Goal: Transaction & Acquisition: Purchase product/service

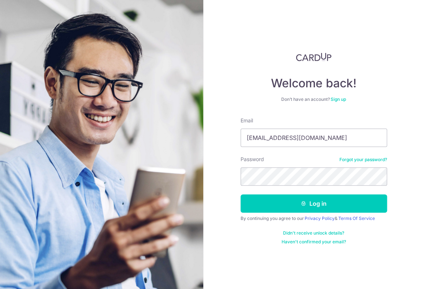
type input "conanchowyw@gmail.com"
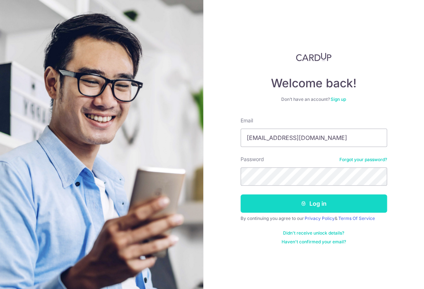
click at [304, 207] on button "Log in" at bounding box center [313, 204] width 146 height 18
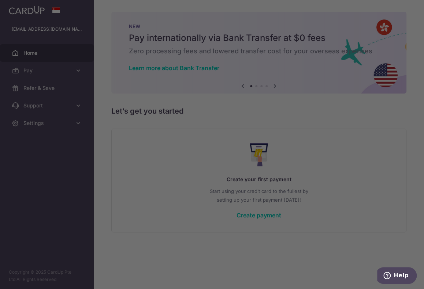
click at [348, 122] on div at bounding box center [214, 146] width 428 height 292
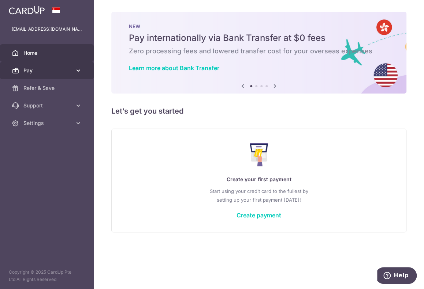
click at [66, 64] on link "Pay" at bounding box center [47, 71] width 94 height 18
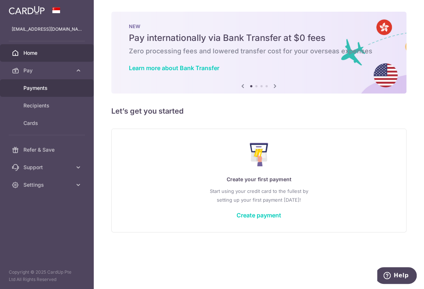
click at [61, 87] on span "Payments" at bounding box center [47, 88] width 48 height 7
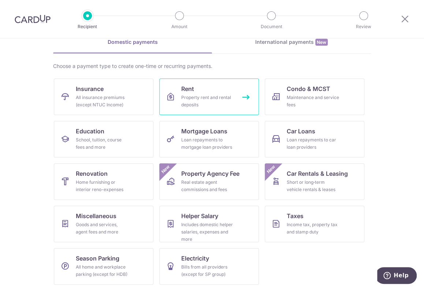
scroll to position [36, 0]
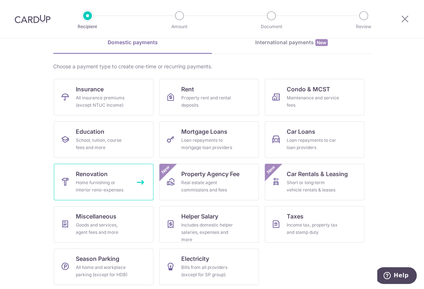
click at [105, 191] on div "Home furnishing or interior reno-expenses" at bounding box center [102, 186] width 53 height 15
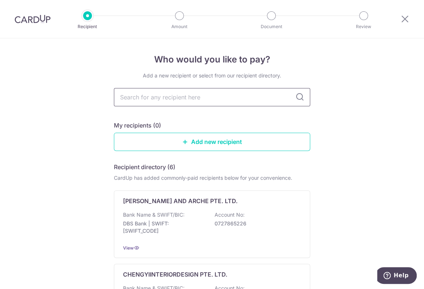
click at [215, 97] on input "text" at bounding box center [212, 97] width 196 height 18
type input "Flipstone Interior Design Pte Ltd"
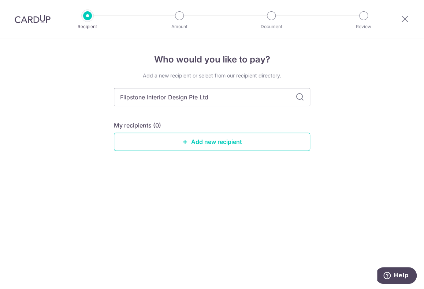
drag, startPoint x: 325, startPoint y: 128, endPoint x: 299, endPoint y: 98, distance: 39.4
click at [299, 98] on icon at bounding box center [299, 97] width 9 height 9
click at [238, 145] on link "Add new recipient" at bounding box center [212, 142] width 196 height 18
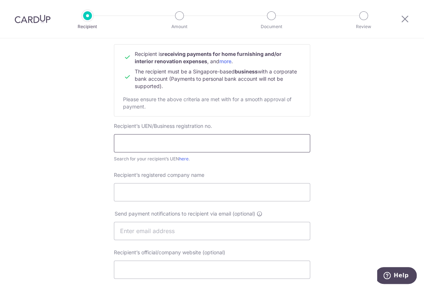
click at [206, 145] on input "text" at bounding box center [212, 143] width 196 height 18
type input "F"
type input "202222708N001"
click at [189, 194] on input "Recipient’s registered company name" at bounding box center [212, 192] width 196 height 18
type input "Flipstone Interior Design Pte Ltd"
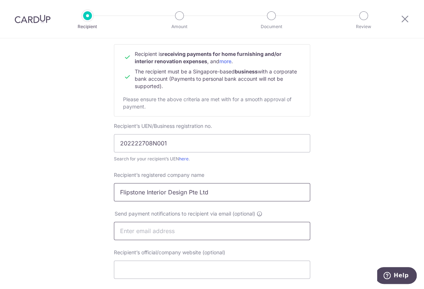
scroll to position [206, 0]
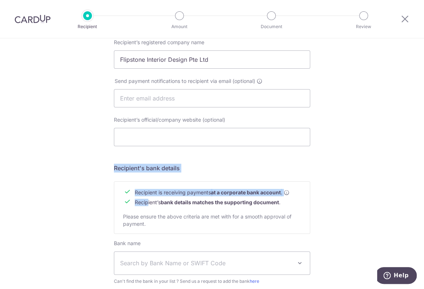
drag, startPoint x: 145, startPoint y: 201, endPoint x: 101, endPoint y: 138, distance: 76.2
click at [101, 138] on div "Who would you like to pay? Your recipient does not need a CardUp account to rec…" at bounding box center [212, 107] width 424 height 550
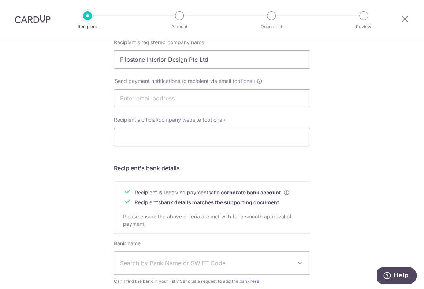
scroll to position [299, 0]
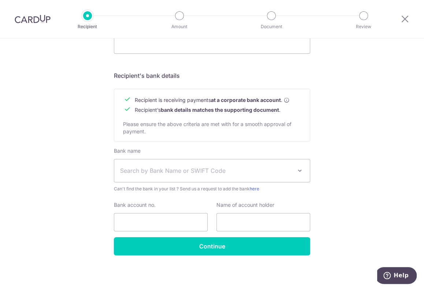
click at [172, 169] on span "Search by Bank Name or SWIFT Code" at bounding box center [206, 170] width 172 height 9
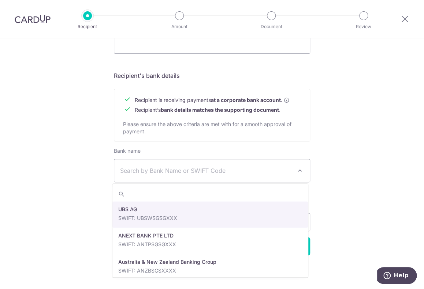
click at [178, 163] on span "Search by Bank Name or SWIFT Code" at bounding box center [211, 171] width 195 height 23
drag, startPoint x: 167, startPoint y: 219, endPoint x: 199, endPoint y: 55, distance: 166.7
click at [199, 55] on form "Recipient’s company details Recipient is receiving payments for home furnishing…" at bounding box center [212, 28] width 196 height 454
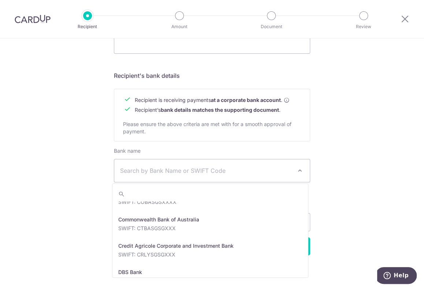
scroll to position [516, 0]
click at [195, 176] on span "Search by Bank Name or SWIFT Code" at bounding box center [211, 171] width 195 height 23
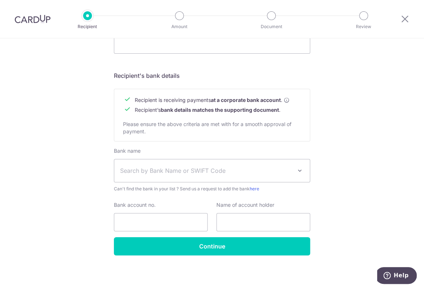
click at [195, 176] on span "Search by Bank Name or SWIFT Code" at bounding box center [211, 171] width 195 height 23
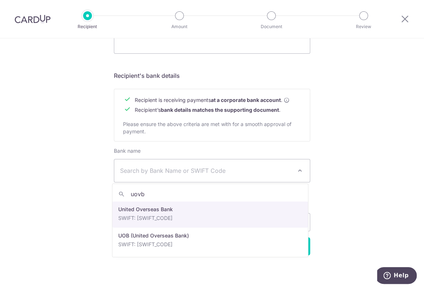
type input "uovb"
select select "23668"
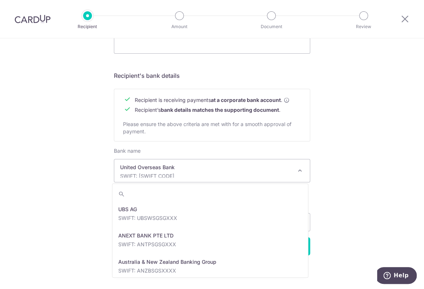
drag, startPoint x: 197, startPoint y: 161, endPoint x: 170, endPoint y: 172, distance: 29.4
click at [170, 173] on p "SWIFT: UOVBSGSGXXX" at bounding box center [206, 176] width 172 height 7
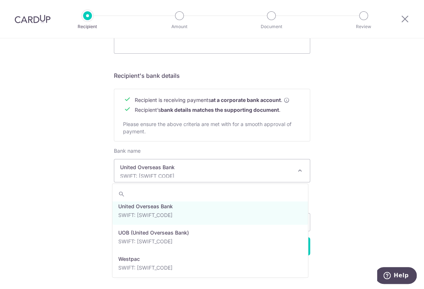
scroll to position [1529, 0]
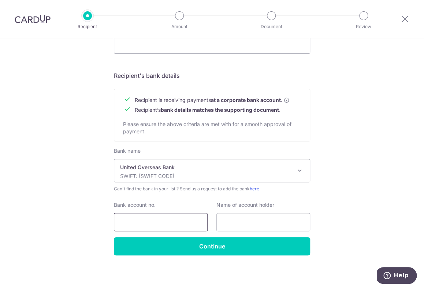
click at [167, 213] on input "Bank account no." at bounding box center [161, 222] width 94 height 18
click at [247, 219] on input "text" at bounding box center [263, 222] width 94 height 18
click at [350, 126] on div "Who would you like to pay? Your recipient does not need a CardUp account to rec…" at bounding box center [212, 15] width 424 height 550
click at [151, 221] on input "Bank account no." at bounding box center [161, 222] width 94 height 18
type input "7303000635"
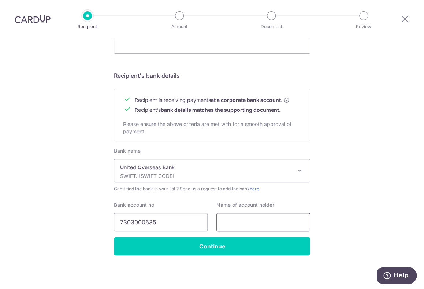
click at [238, 218] on input "text" at bounding box center [263, 222] width 94 height 18
click at [238, 218] on input "Flipstone Interior Design Pte Ltd" at bounding box center [263, 222] width 94 height 18
drag, startPoint x: 237, startPoint y: 221, endPoint x: 183, endPoint y: 223, distance: 53.8
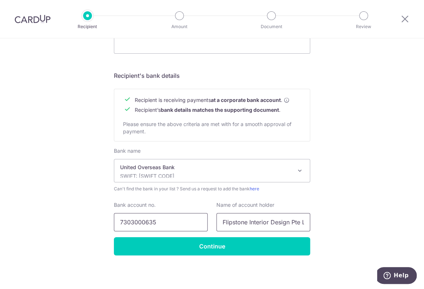
click at [183, 223] on div "Bank account no. 7303000635 Name of account holder Flipstone Interior Design Pt…" at bounding box center [211, 217] width 205 height 30
type input "Flipstone Interior Design Pte Ltd"
click at [258, 209] on div "Name of account holder Flipstone Interior Design Pte Ltd" at bounding box center [263, 217] width 94 height 30
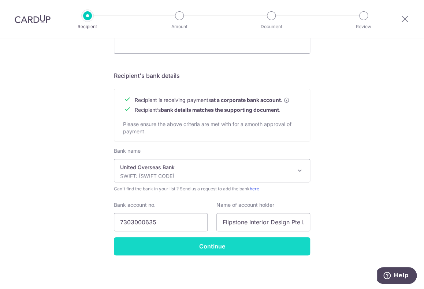
click at [226, 250] on input "Continue" at bounding box center [212, 246] width 196 height 18
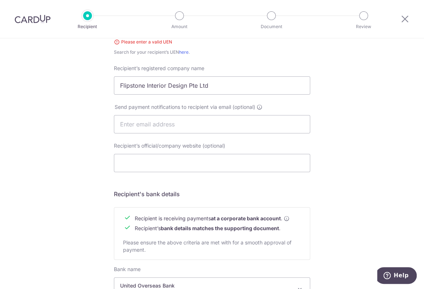
scroll to position [75, 0]
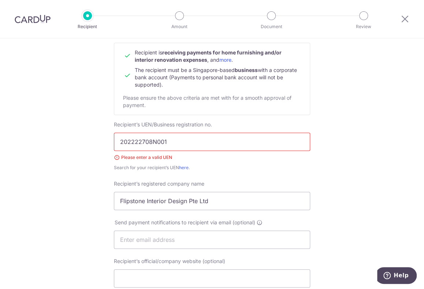
click at [187, 144] on input "202222708N001" at bounding box center [212, 142] width 196 height 18
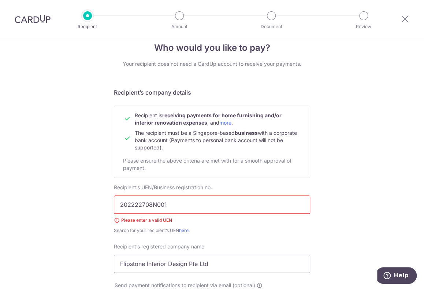
scroll to position [12, 0]
click at [228, 123] on link "more" at bounding box center [225, 123] width 12 height 6
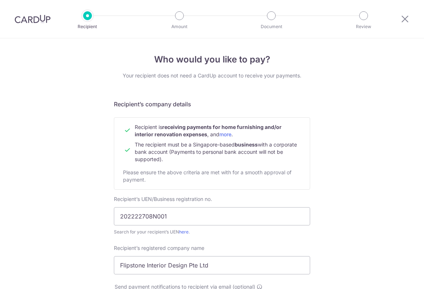
select select "23668"
click at [405, 20] on icon at bounding box center [404, 18] width 9 height 9
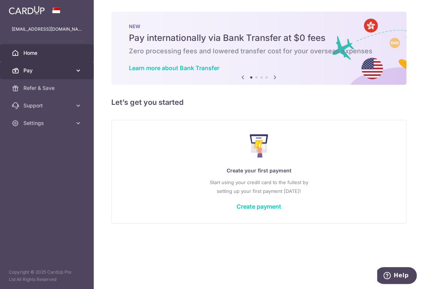
click at [35, 66] on link "Pay" at bounding box center [47, 71] width 94 height 18
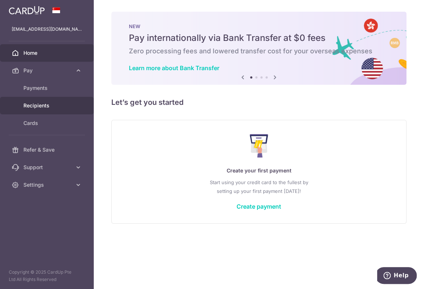
click at [55, 100] on link "Recipients" at bounding box center [47, 106] width 94 height 18
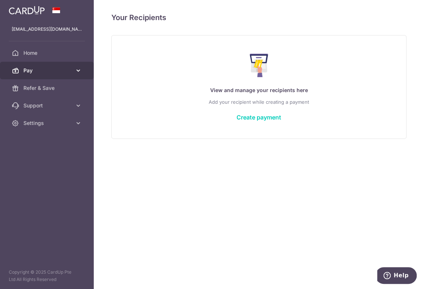
click at [60, 73] on span "Pay" at bounding box center [47, 70] width 48 height 7
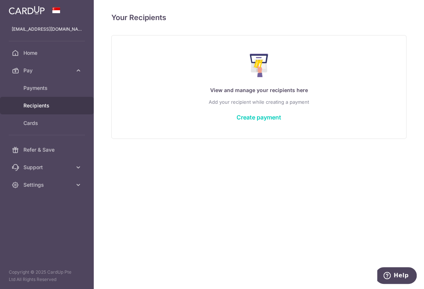
click at [244, 113] on div "View and manage your recipients here Add your recipient while creating a paymen…" at bounding box center [258, 87] width 277 height 78
click at [239, 118] on link "Create payment" at bounding box center [258, 117] width 45 height 7
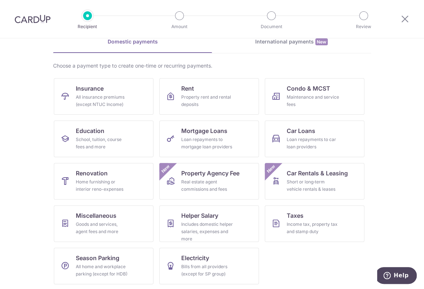
scroll to position [38, 0]
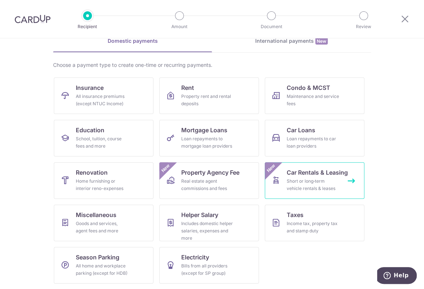
click at [304, 194] on link "Car Rentals & Leasing Short or long‑term vehicle rentals & leases New" at bounding box center [315, 180] width 100 height 37
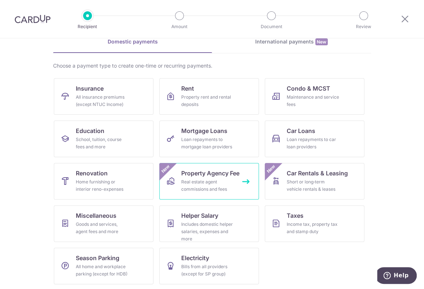
scroll to position [37, 0]
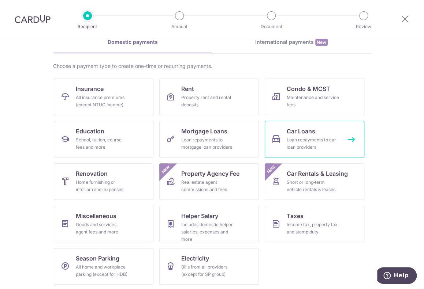
click at [299, 145] on div "Loan repayments to car loan providers" at bounding box center [312, 143] width 53 height 15
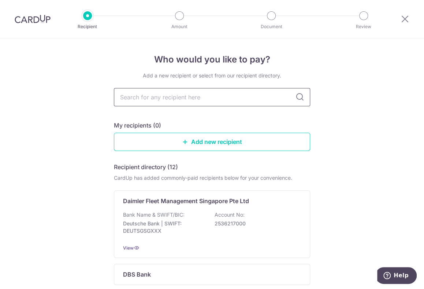
click at [233, 97] on input "text" at bounding box center [212, 97] width 196 height 18
type input "tok"
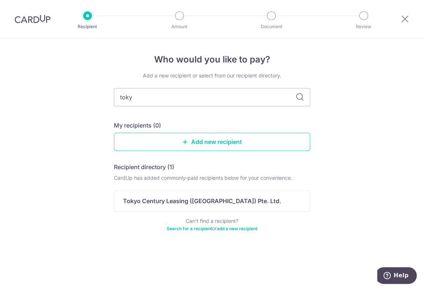
type input "tokyo"
click at [216, 214] on div "Recipient directory (1) CardUp has added commonly-paid recipients below for you…" at bounding box center [212, 198] width 196 height 70
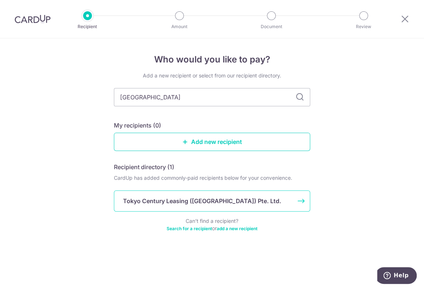
click at [230, 206] on div "Tokyo Century Leasing (Singapore) Pte. Ltd." at bounding box center [212, 201] width 196 height 21
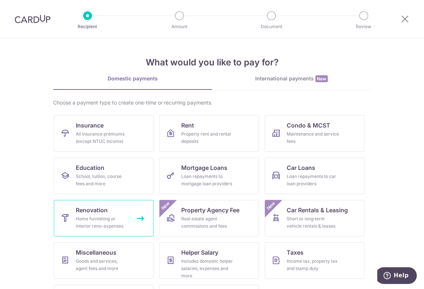
click at [118, 216] on div "Home furnishing or interior reno-expenses" at bounding box center [102, 223] width 53 height 15
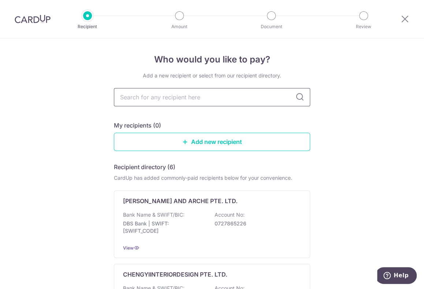
click at [192, 104] on input "text" at bounding box center [212, 97] width 196 height 18
type input "flipstone"
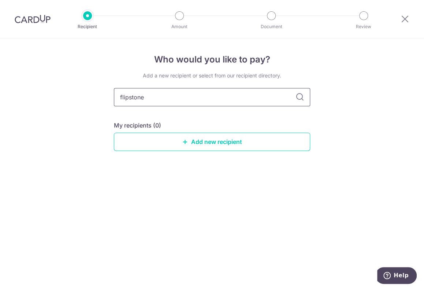
click at [269, 95] on input "flipstone" at bounding box center [212, 97] width 196 height 18
click at [299, 98] on icon at bounding box center [299, 97] width 9 height 9
click at [294, 98] on input "flipstone" at bounding box center [212, 97] width 196 height 18
click at [250, 133] on link "Add new recipient" at bounding box center [212, 142] width 196 height 18
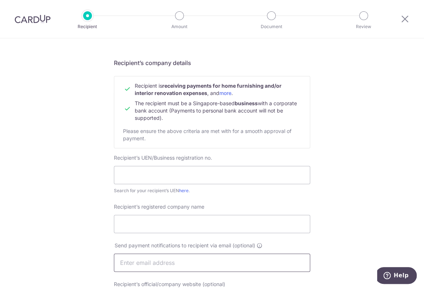
scroll to position [41, 0]
click at [183, 190] on link "here" at bounding box center [184, 190] width 10 height 5
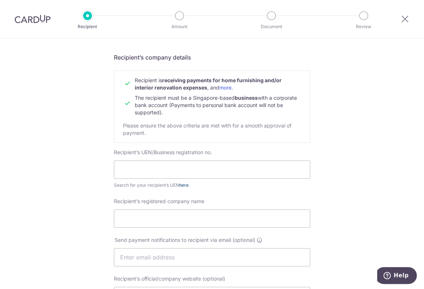
scroll to position [46, 0]
click at [172, 171] on input "text" at bounding box center [212, 170] width 196 height 18
paste input "202320927H"
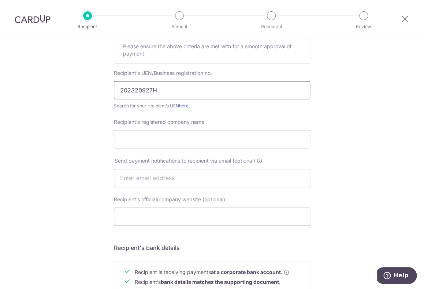
type input "202320927H"
click at [149, 132] on input "Recipient’s registered company name" at bounding box center [212, 139] width 196 height 18
paste input "FLIPSTONE INTERIOR STUDIO PTE. LTD."
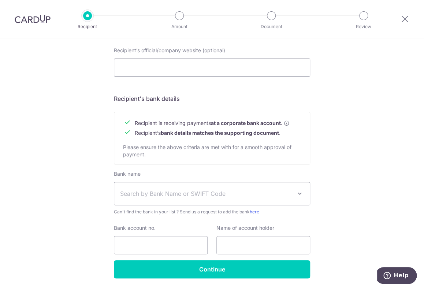
scroll to position [276, 0]
type input "FLIPSTONE INTERIOR STUDIO PTE. LTD."
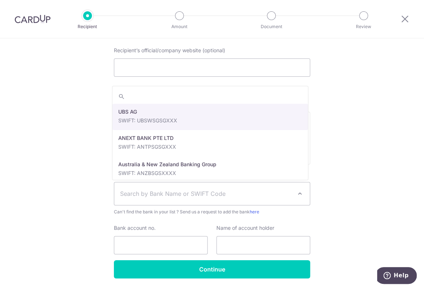
click at [147, 186] on span "Search by Bank Name or SWIFT Code" at bounding box center [211, 194] width 195 height 23
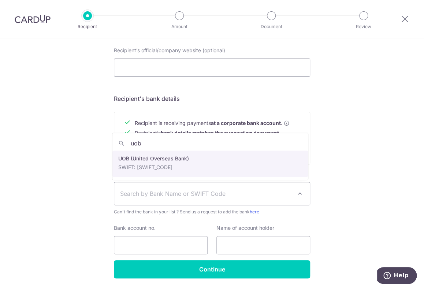
type input "uob"
select select "18"
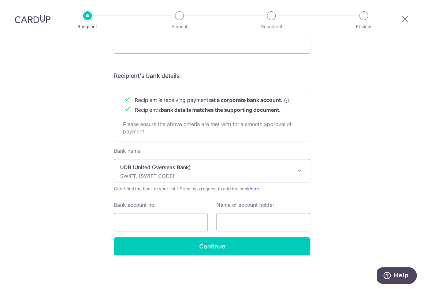
scroll to position [299, 0]
click at [161, 216] on input "Bank account no." at bounding box center [161, 222] width 94 height 18
type input "3603203850"
click at [252, 220] on input "text" at bounding box center [263, 222] width 94 height 18
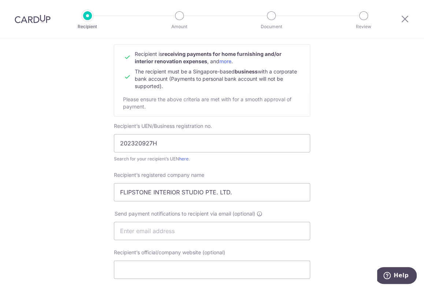
scroll to position [50, 0]
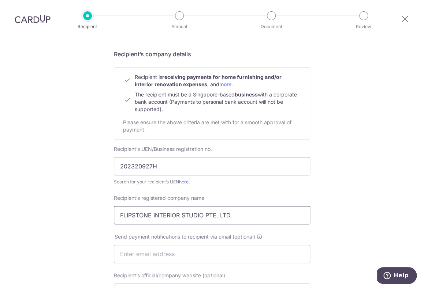
click at [182, 221] on input "FLIPSTONE INTERIOR STUDIO PTE. LTD." at bounding box center [212, 215] width 196 height 18
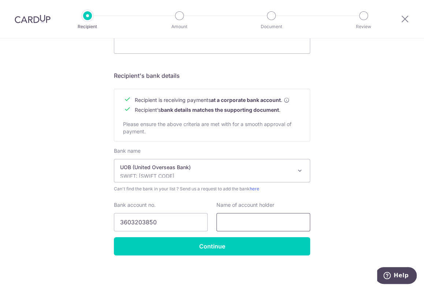
click at [226, 222] on input "text" at bounding box center [263, 222] width 94 height 18
paste input "FLIPSTONE INTERIOR STUDIO PTE. LTD."
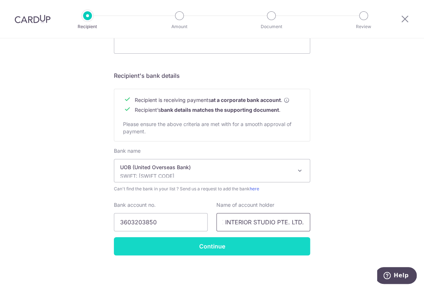
type input "FLIPSTONE INTERIOR STUDIO PTE. LTD."
click at [217, 241] on input "Continue" at bounding box center [212, 246] width 196 height 18
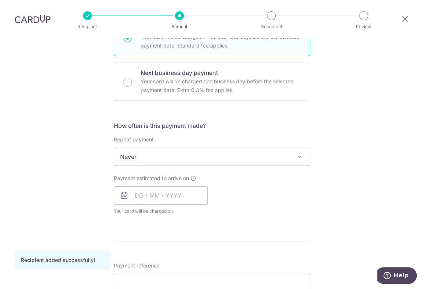
scroll to position [201, 0]
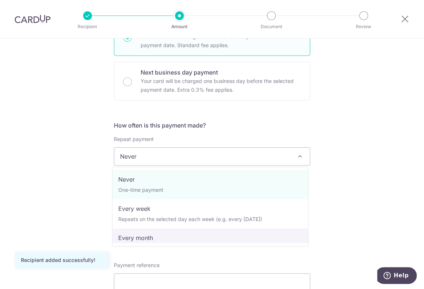
drag, startPoint x: 195, startPoint y: 162, endPoint x: 215, endPoint y: 244, distance: 84.0
click at [215, 244] on body "Recipient Amount Document Review Tell us more about your payment Enter payment …" at bounding box center [212, 144] width 424 height 289
click at [240, 262] on div "Payment reference Use this (e.g. your name, payment stage description, invoice …" at bounding box center [212, 286] width 196 height 48
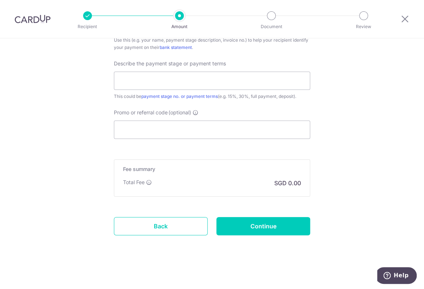
scroll to position [0, 0]
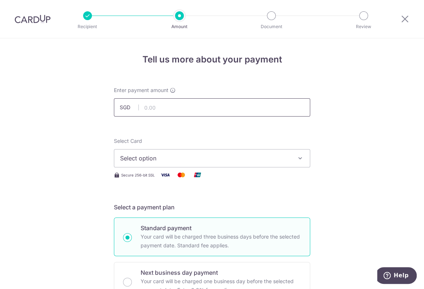
click at [160, 111] on input "text" at bounding box center [212, 107] width 196 height 18
type input "22,210.00"
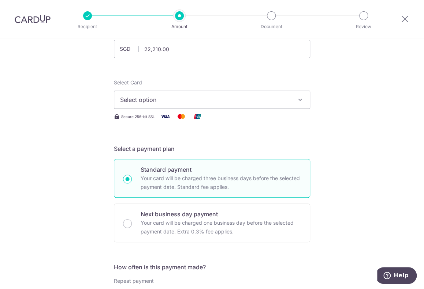
scroll to position [55, 0]
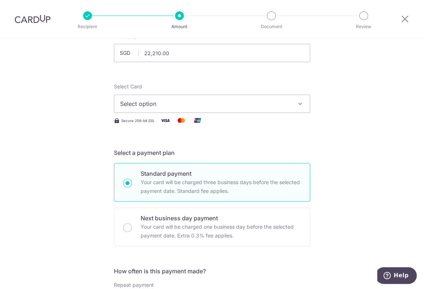
click at [164, 112] on button "Select option" at bounding box center [212, 104] width 196 height 18
click at [159, 125] on span "Add credit card" at bounding box center [218, 124] width 171 height 7
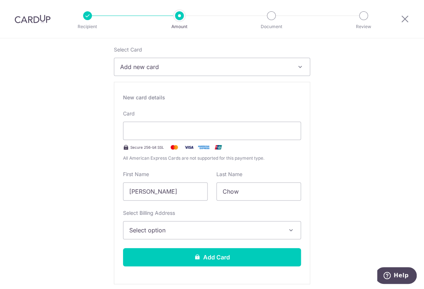
scroll to position [91, 0]
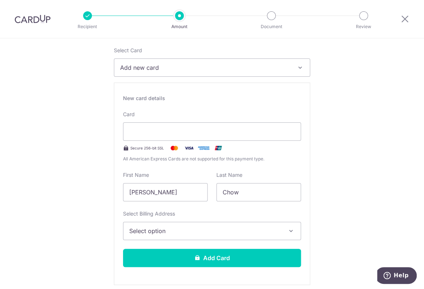
click at [166, 227] on span "Select option" at bounding box center [205, 231] width 152 height 9
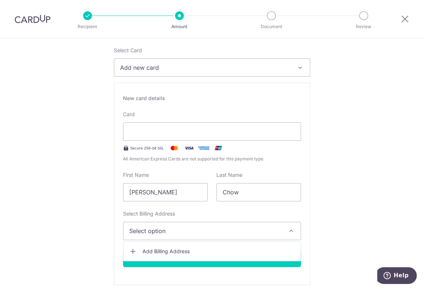
click at [171, 228] on span "Select option" at bounding box center [205, 231] width 152 height 9
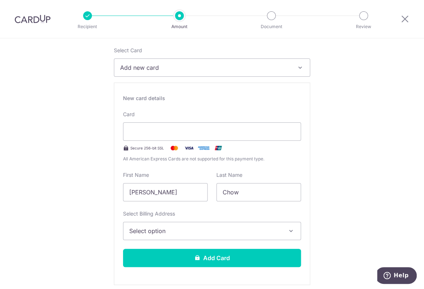
click at [173, 233] on span "Select option" at bounding box center [205, 231] width 152 height 9
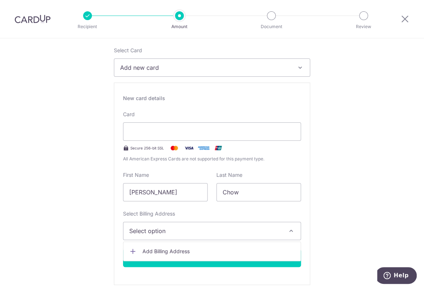
click at [176, 247] on link "Add Billing Address" at bounding box center [211, 251] width 177 height 13
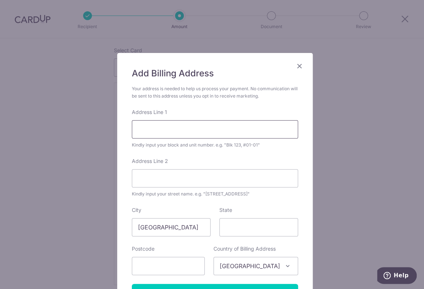
click at [188, 127] on input "Address Line 1" at bounding box center [215, 129] width 166 height 18
type input "[GEOGRAPHIC_DATA] 2 #16-09"
type input "([PERSON_NAME] Ville)"
type input "[GEOGRAPHIC_DATA]"
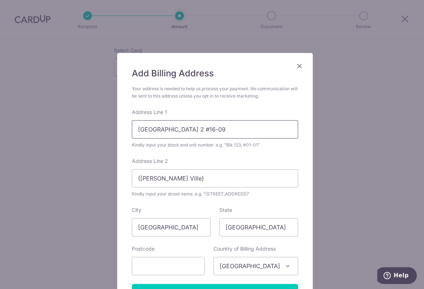
type input "389754"
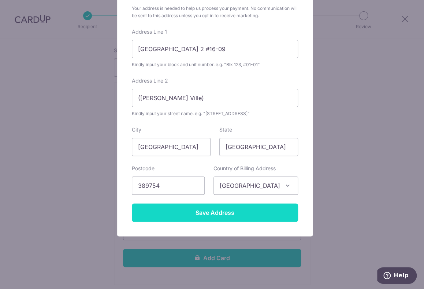
click at [217, 205] on input "Save Address" at bounding box center [215, 213] width 166 height 18
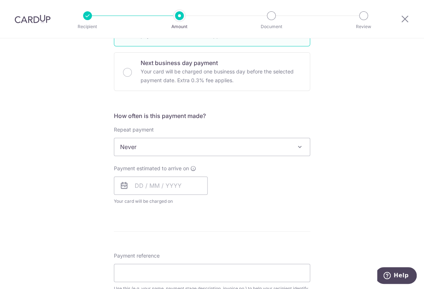
scroll to position [404, 0]
click at [184, 179] on input "text" at bounding box center [161, 185] width 94 height 18
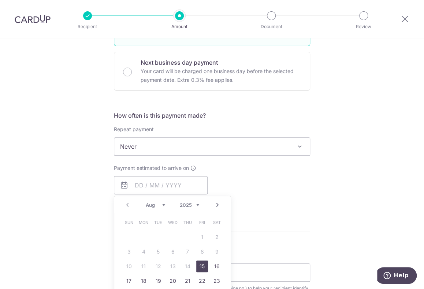
click at [199, 263] on link "15" at bounding box center [202, 267] width 12 height 12
type input "[DATE]"
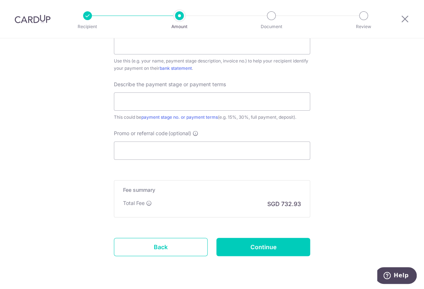
scroll to position [682, 0]
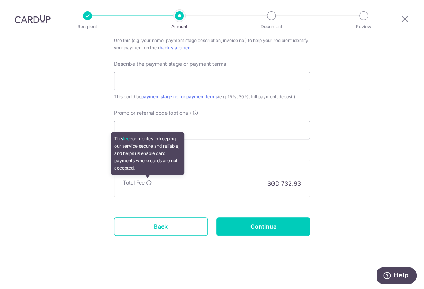
click at [148, 180] on icon at bounding box center [149, 183] width 6 height 6
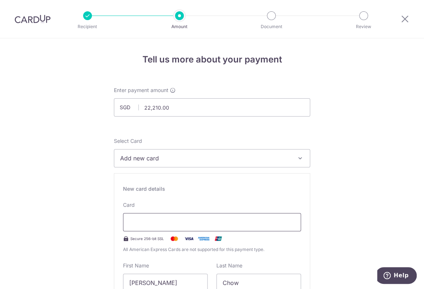
scroll to position [0, 0]
click at [240, 160] on span "Add new card" at bounding box center [205, 158] width 171 height 9
click at [268, 142] on div "Select Card Add new card Add credit card" at bounding box center [212, 153] width 196 height 30
